Goal: Navigation & Orientation: Find specific page/section

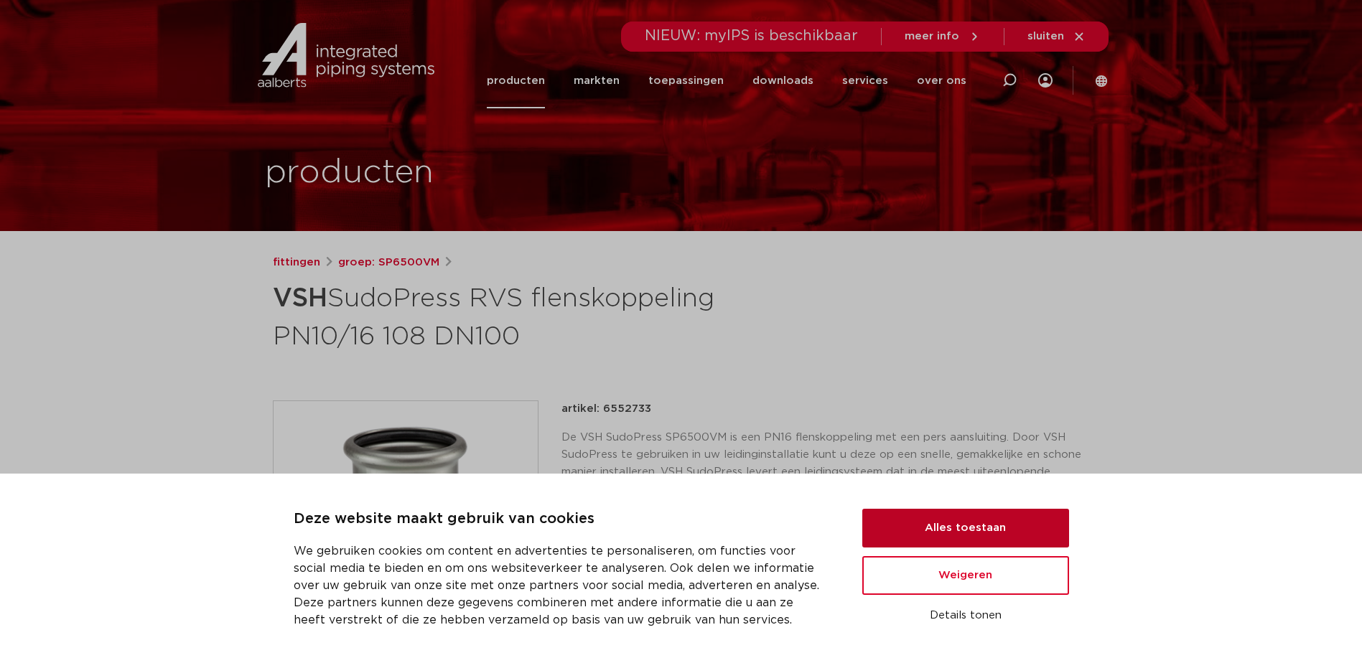
click at [963, 531] on button "Alles toestaan" at bounding box center [965, 528] width 207 height 39
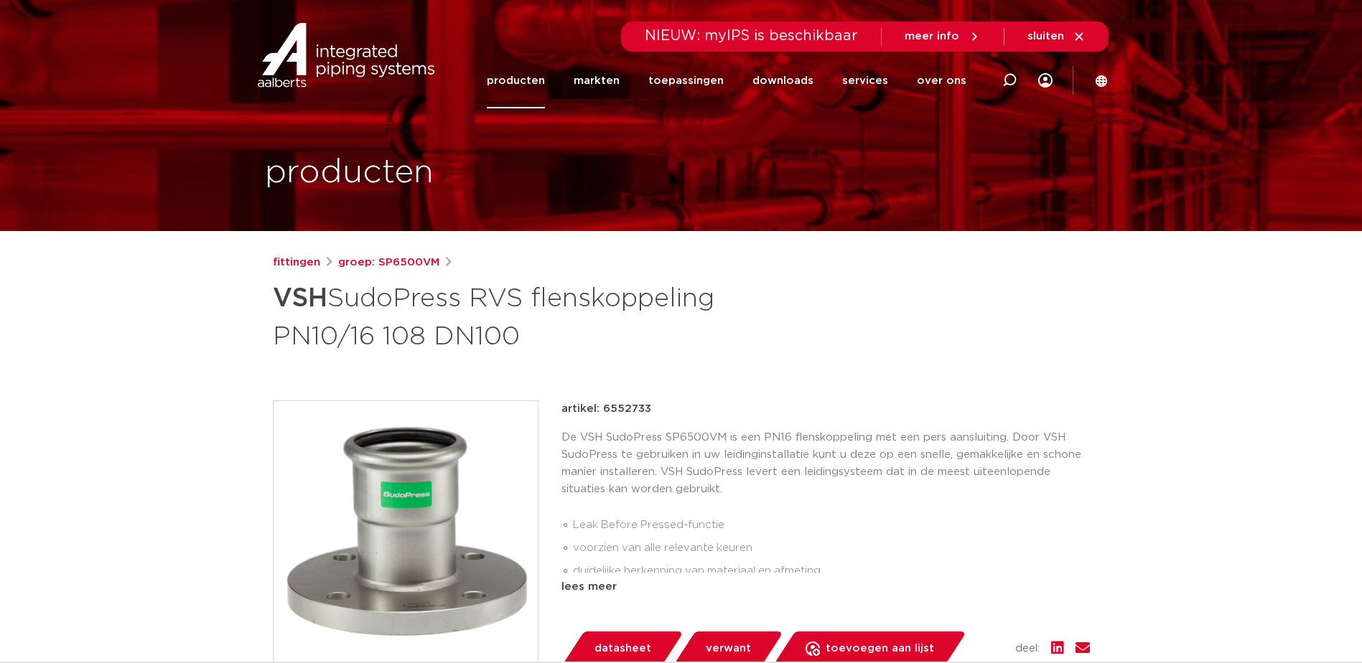
click at [868, 86] on link "services" at bounding box center [865, 80] width 46 height 55
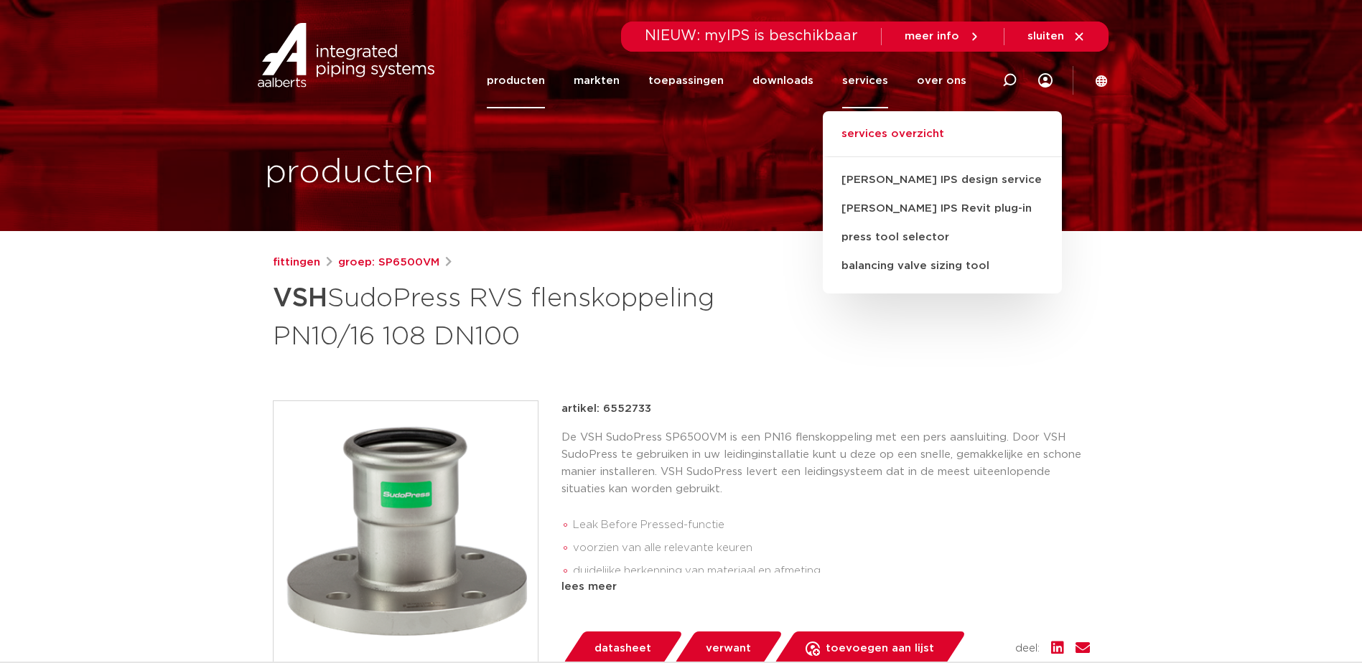
click at [881, 136] on link "services overzicht" at bounding box center [942, 142] width 239 height 32
